Goal: Task Accomplishment & Management: Manage account settings

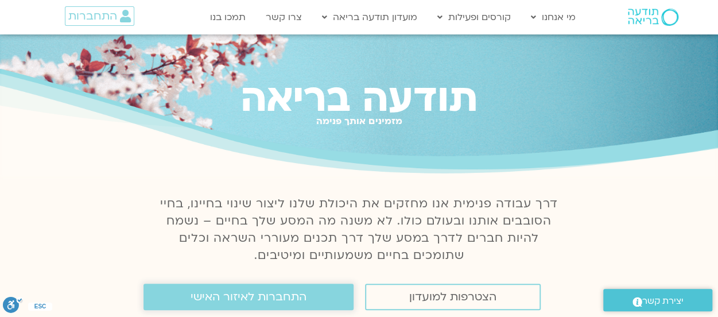
drag, startPoint x: 231, startPoint y: 293, endPoint x: 258, endPoint y: 257, distance: 45.9
click at [231, 294] on span "התחברות לאיזור האישי" at bounding box center [249, 296] width 116 height 13
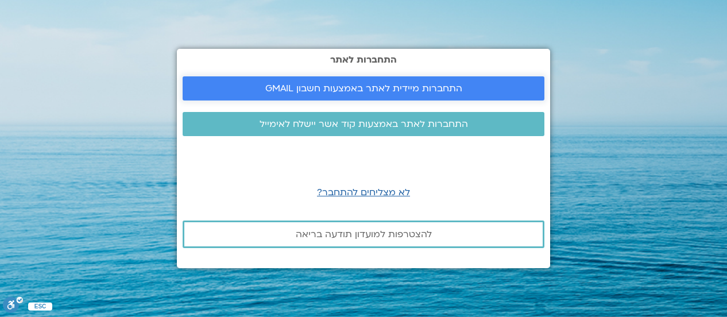
click at [357, 84] on span "התחברות מיידית לאתר באמצעות חשבון GMAIL" at bounding box center [363, 88] width 197 height 10
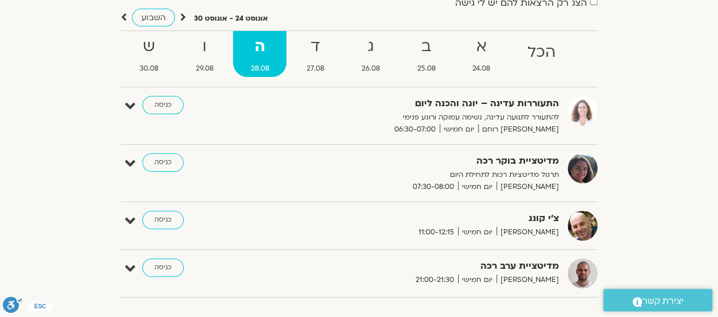
scroll to position [115, 0]
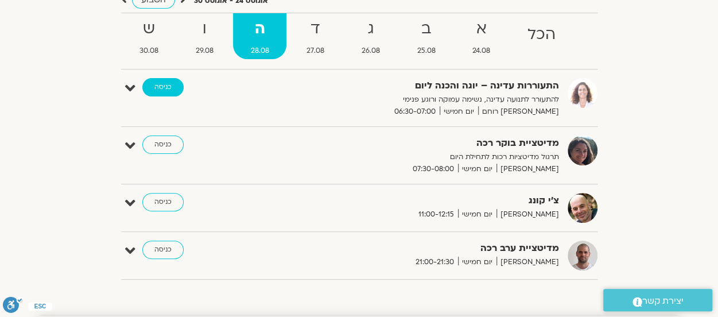
click at [159, 83] on link "כניסה" at bounding box center [162, 87] width 41 height 18
